Goal: Task Accomplishment & Management: Use online tool/utility

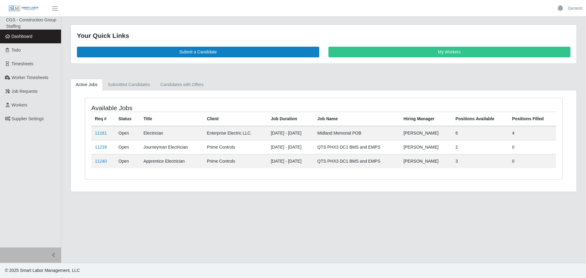
click at [342, 85] on ul "Active Jobs Submitted Candidates Candidates with Offers" at bounding box center [323, 85] width 506 height 12
click at [26, 68] on link "Timesheets" at bounding box center [30, 64] width 61 height 14
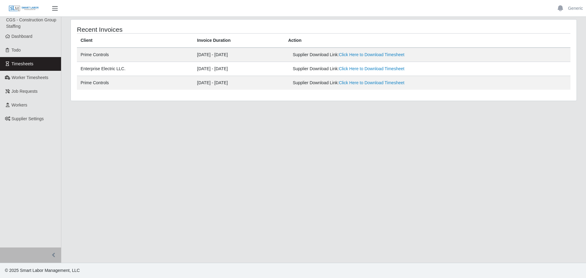
click at [52, 11] on span "button" at bounding box center [55, 8] width 8 height 7
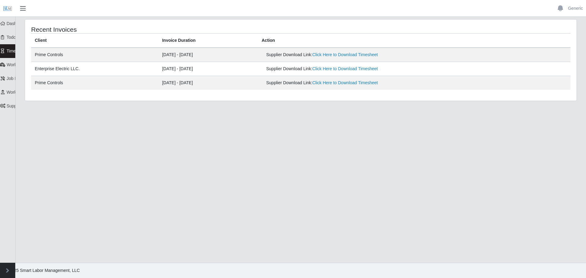
click at [21, 10] on span "button" at bounding box center [23, 8] width 8 height 7
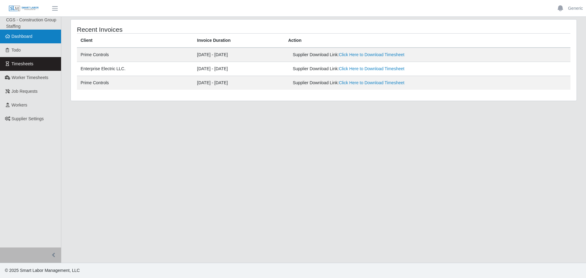
click at [9, 36] on icon at bounding box center [7, 36] width 5 height 4
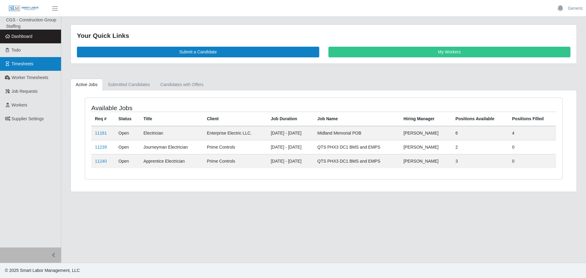
click at [26, 62] on span "Timesheets" at bounding box center [23, 63] width 22 height 5
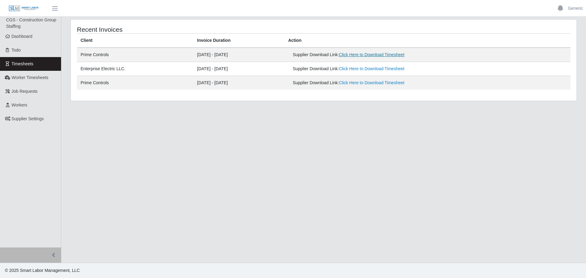
click at [362, 54] on link "Click Here to Download Timesheet" at bounding box center [372, 54] width 66 height 5
